Goal: Transaction & Acquisition: Purchase product/service

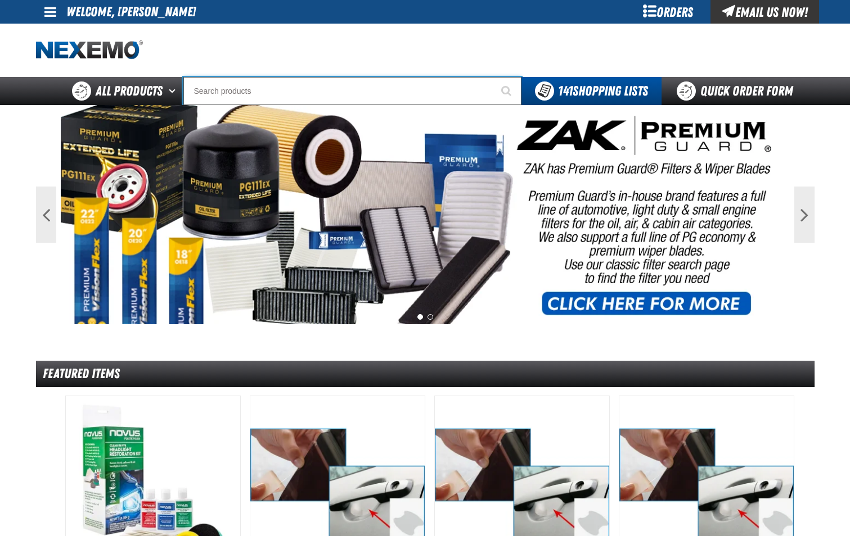
click at [315, 92] on input "Search" at bounding box center [352, 91] width 338 height 28
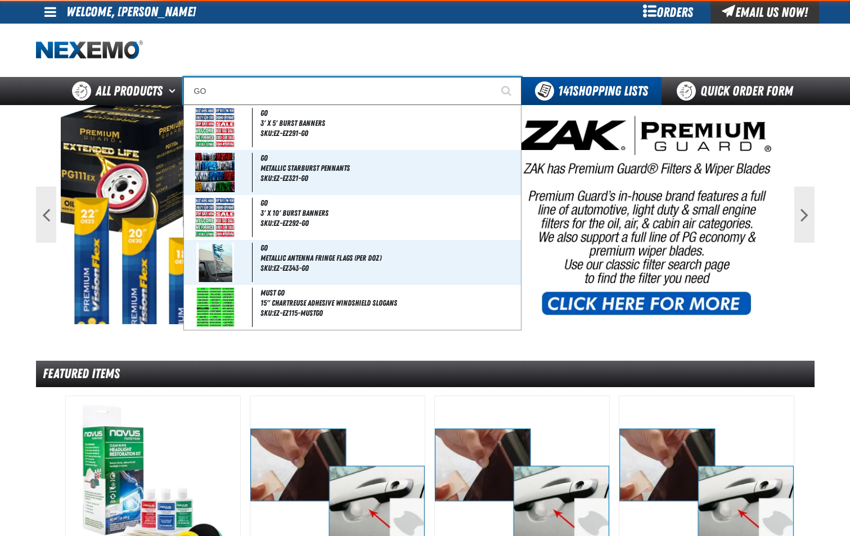
type input "GOJ"
type input "GOJO Pink & Klean Floral Skin Cleanser Dispenser Refill"
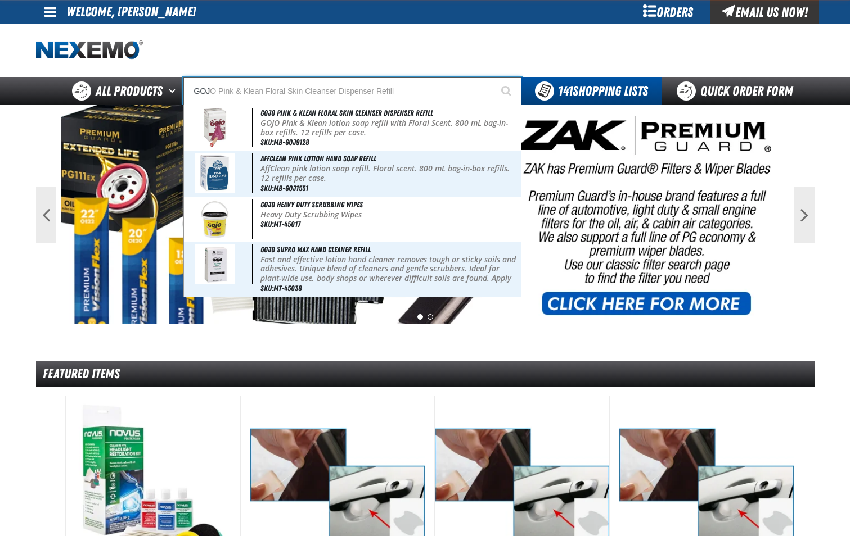
type input "GOJO"
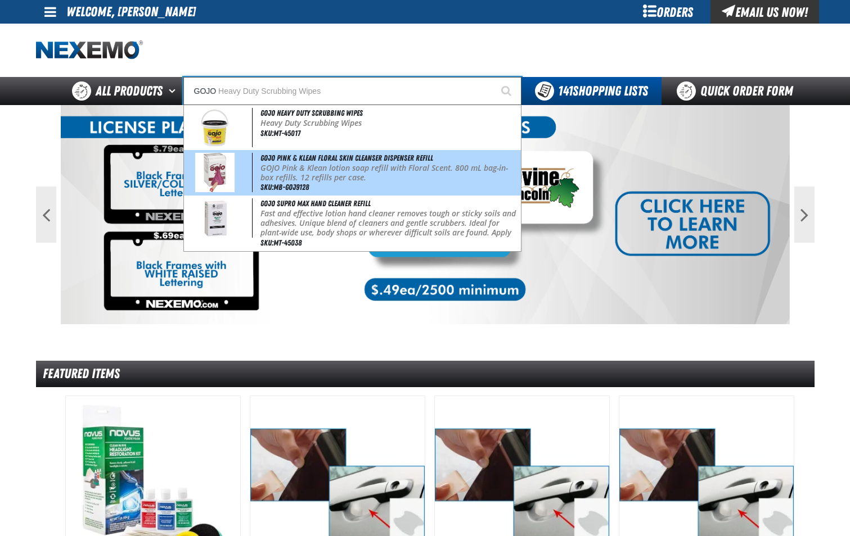
type input "GOJO Heavy Duty Scrubbing Wipes"
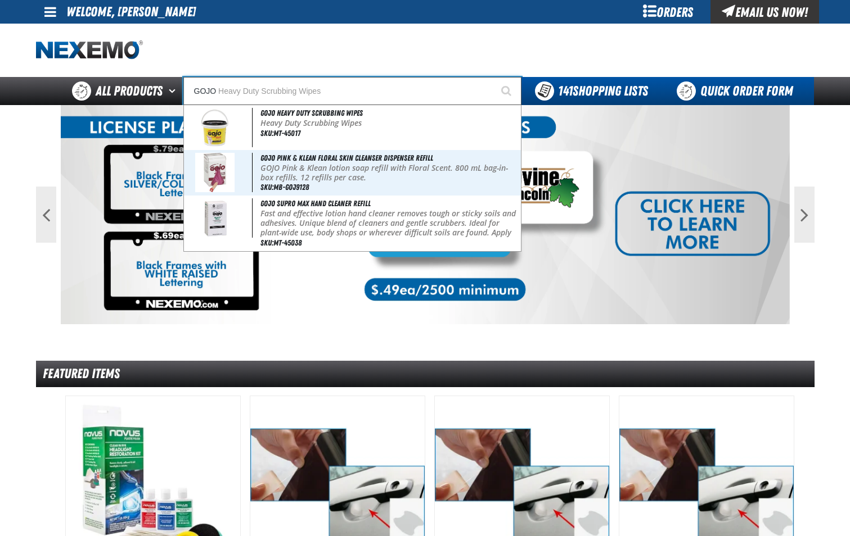
type input "GOJO"
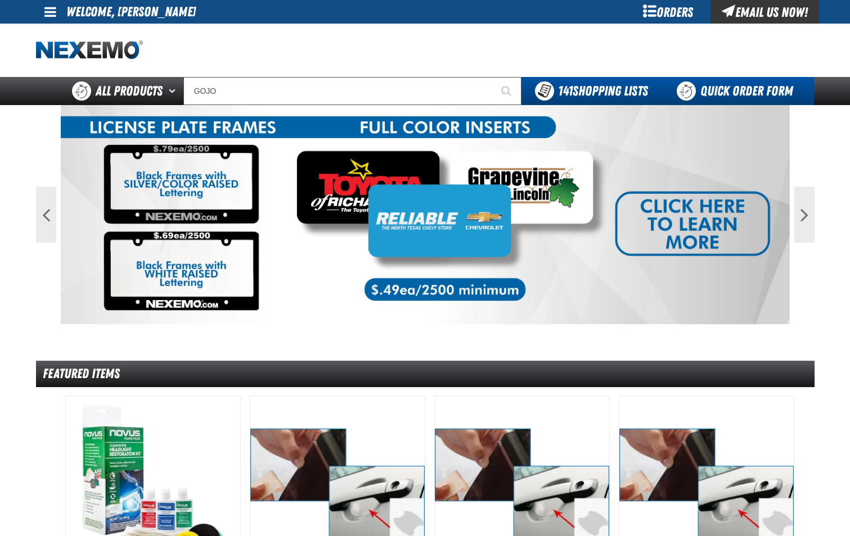
click at [730, 85] on link "Quick Order Form" at bounding box center [737, 91] width 152 height 28
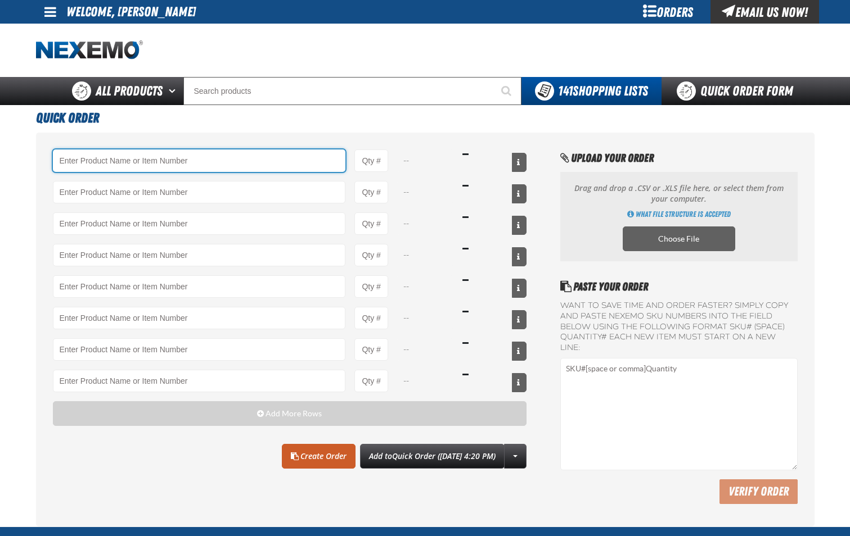
click at [109, 166] on input "Product" at bounding box center [199, 161] width 293 height 22
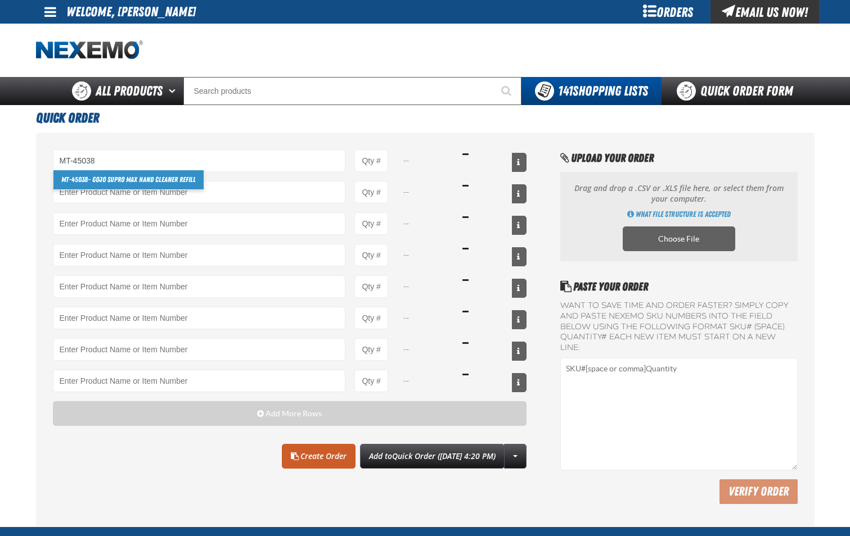
click at [116, 181] on link "MT-45038 - GOJO SUPRO MAX Hand Cleaner Refill" at bounding box center [128, 179] width 150 height 19
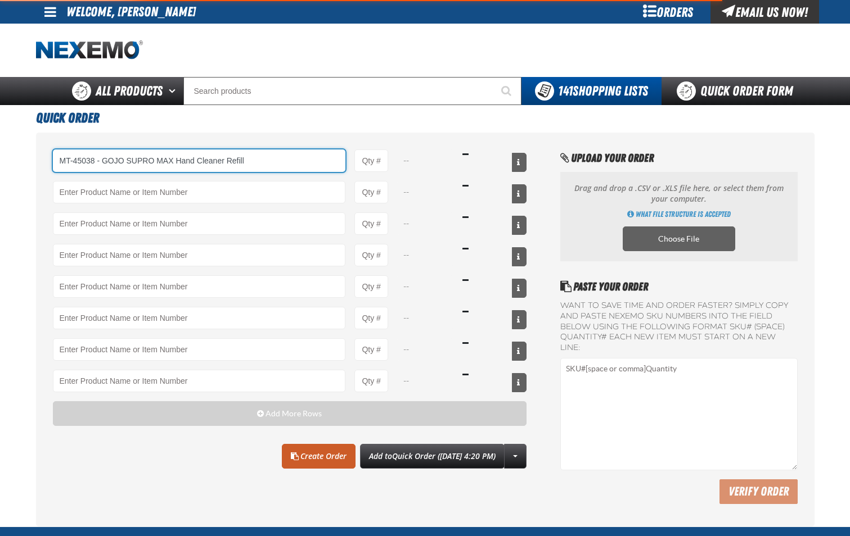
type input "MT-45038 - GOJO SUPRO MAX Hand Cleaner Refill"
type input "1"
select select "each"
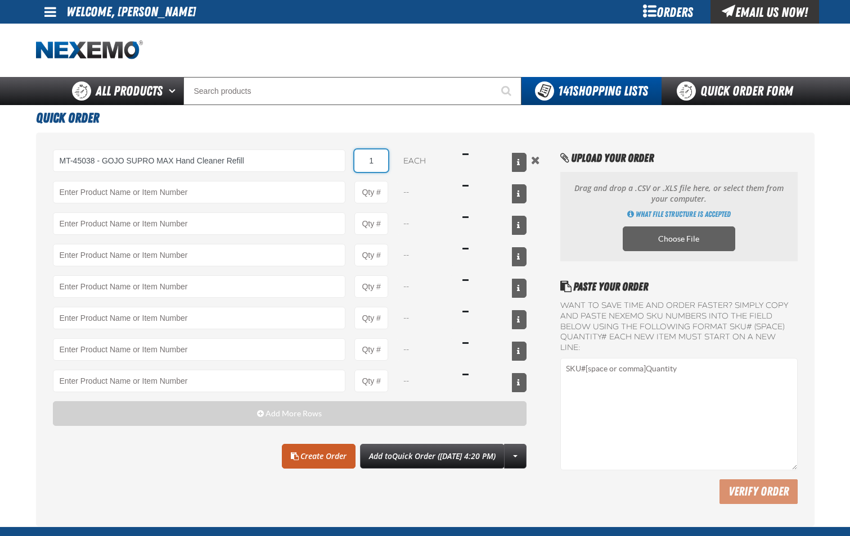
click at [373, 163] on input "1" at bounding box center [371, 161] width 34 height 22
type input "MT-45038 - GOJO SUPRO MAX Hand Cleaner Refill"
type input "4"
click at [311, 458] on link "Create Order" at bounding box center [319, 456] width 74 height 25
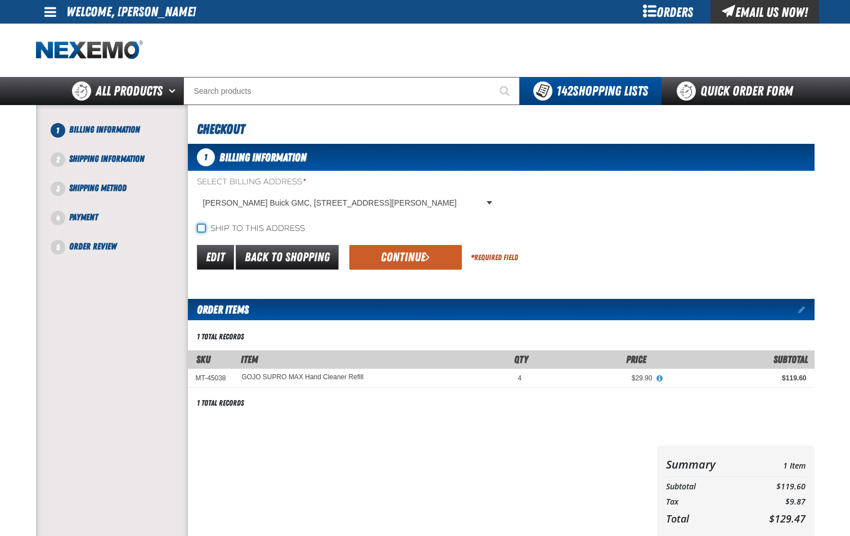
click at [200, 228] on input "Ship to this address" at bounding box center [201, 228] width 9 height 9
checkbox input "true"
click at [406, 260] on button "Continue" at bounding box center [405, 257] width 112 height 25
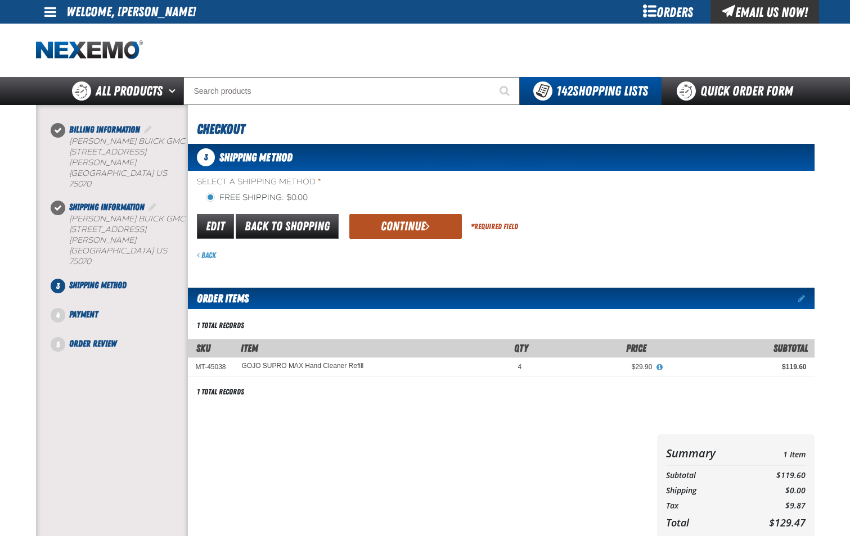
click at [422, 226] on button "Continue" at bounding box center [405, 226] width 112 height 25
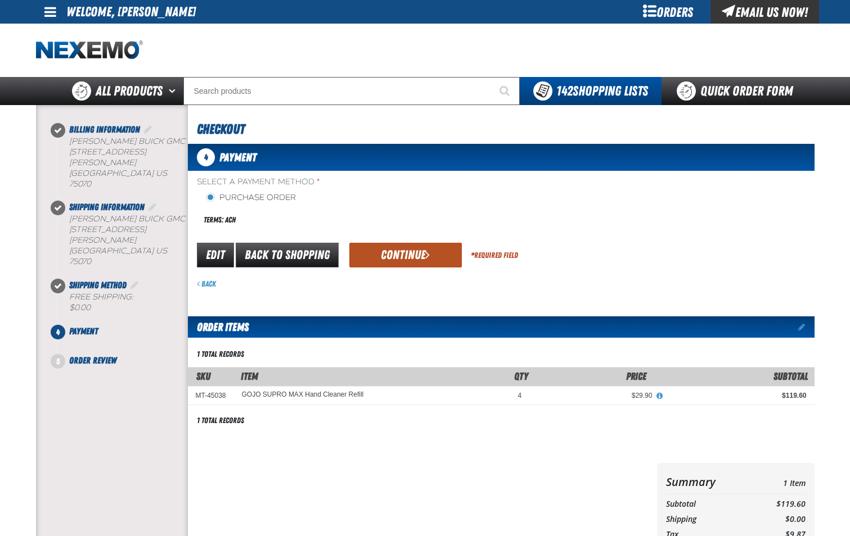
click at [408, 265] on button "Continue" at bounding box center [405, 255] width 112 height 25
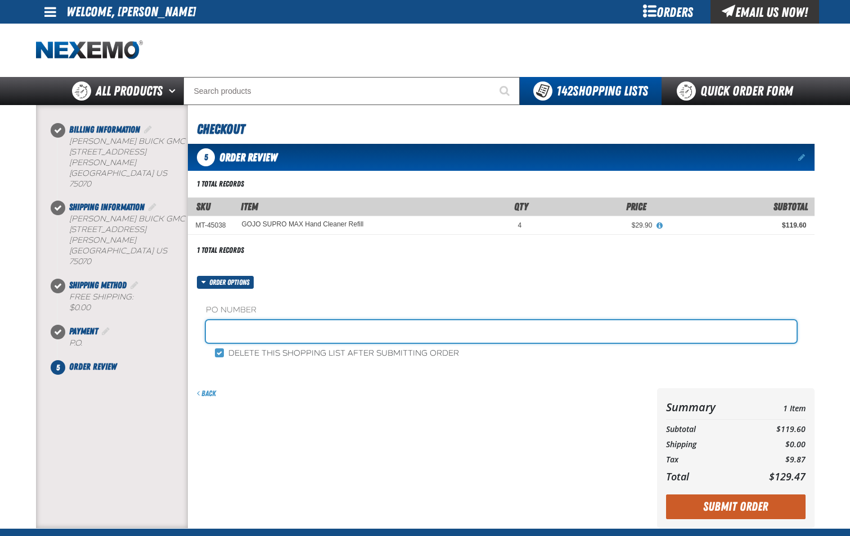
click at [330, 340] on input "text" at bounding box center [501, 332] width 590 height 22
type input "SHOP-JL"
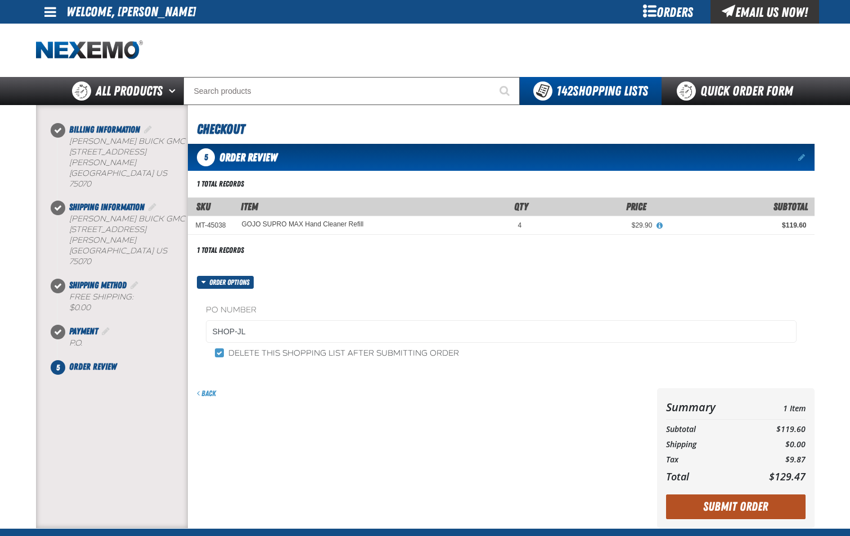
click at [725, 512] on button "Submit Order" at bounding box center [735, 507] width 139 height 25
